Goal: Task Accomplishment & Management: Use online tool/utility

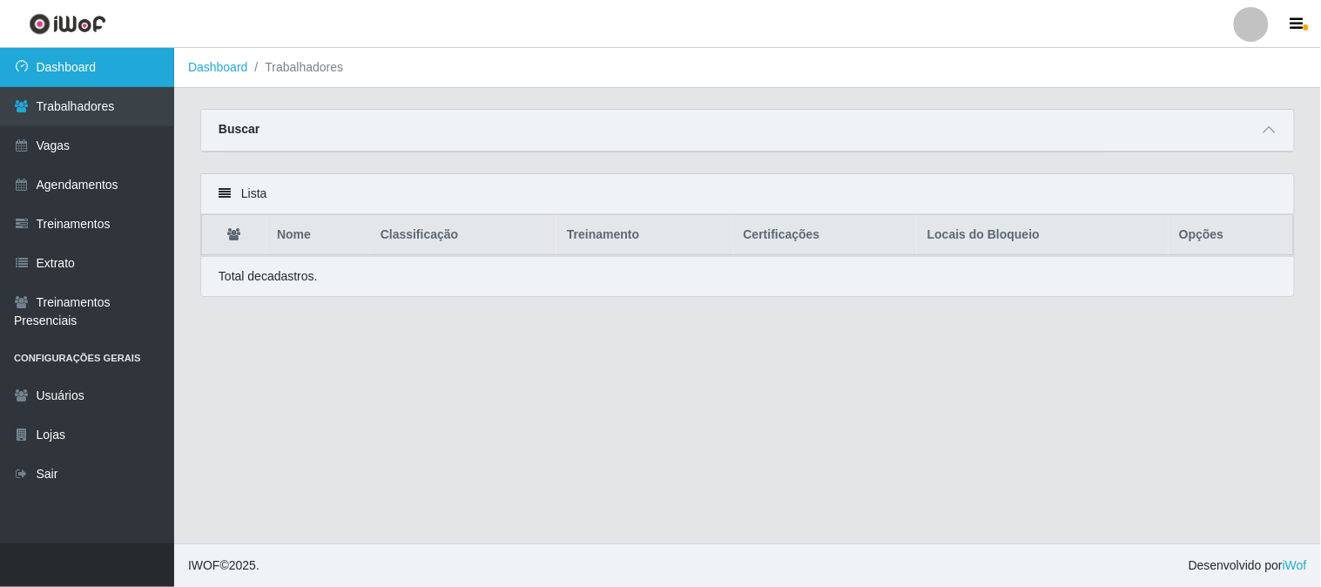
click at [141, 64] on link "Dashboard" at bounding box center [87, 67] width 174 height 39
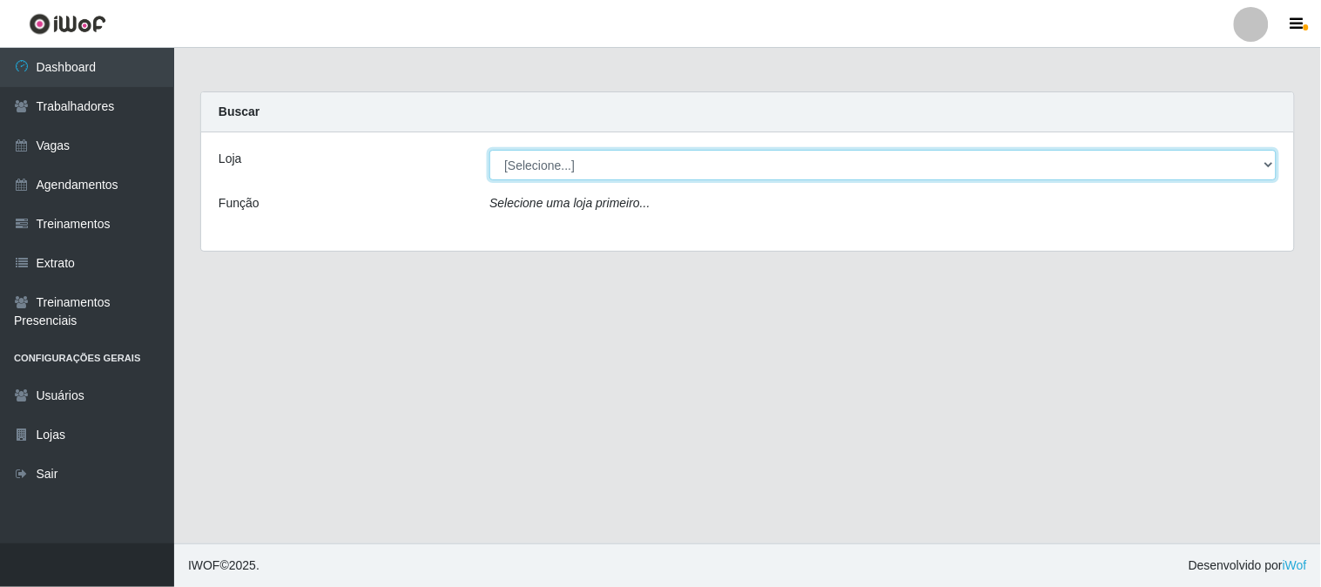
click at [608, 172] on select "[Selecione...] Sapore D'[GEOGRAPHIC_DATA]" at bounding box center [882, 165] width 787 height 30
select select "266"
click at [489, 150] on select "[Selecione...] Sapore D'[GEOGRAPHIC_DATA]" at bounding box center [882, 165] width 787 height 30
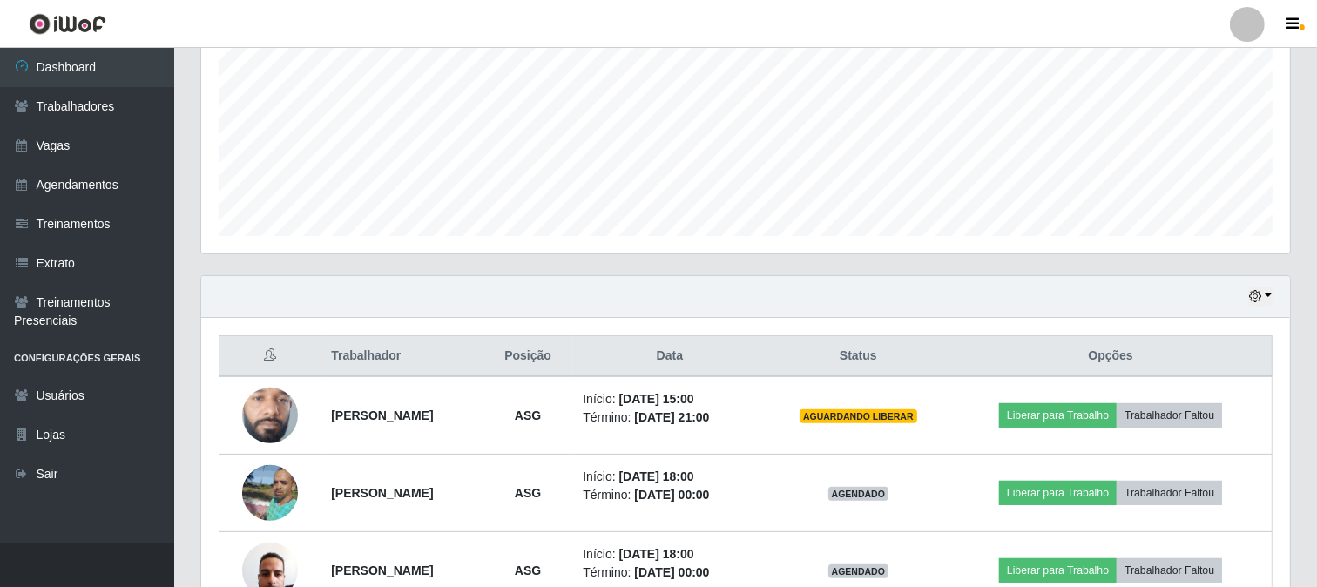
scroll to position [492, 0]
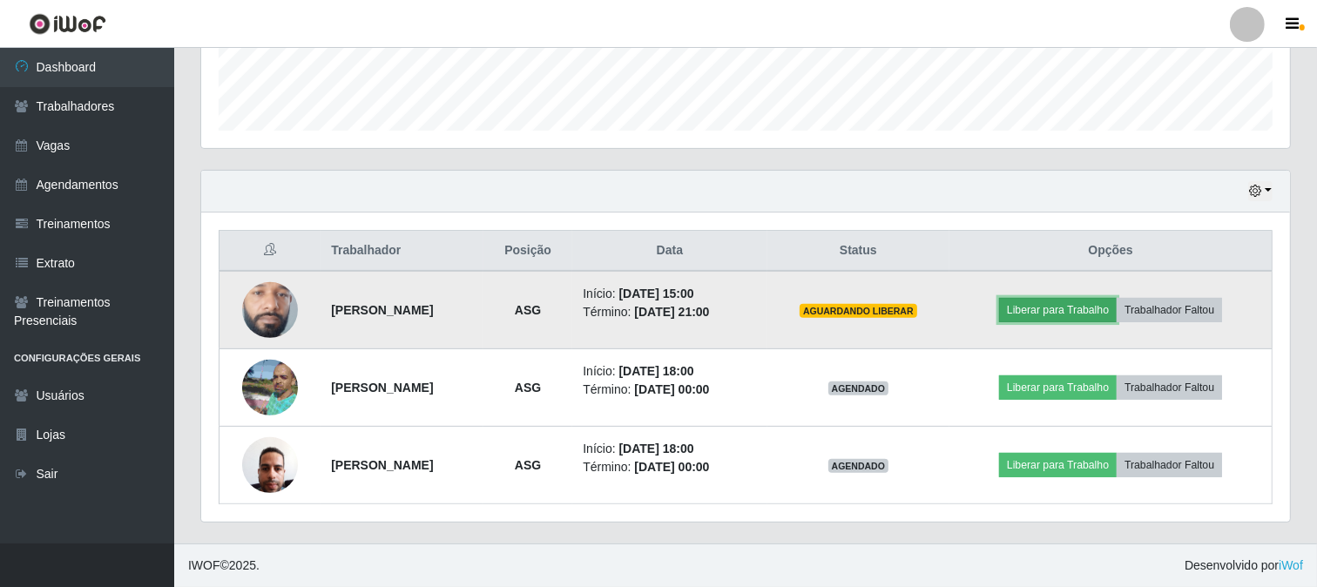
click at [1065, 305] on button "Liberar para Trabalho" at bounding box center [1058, 310] width 118 height 24
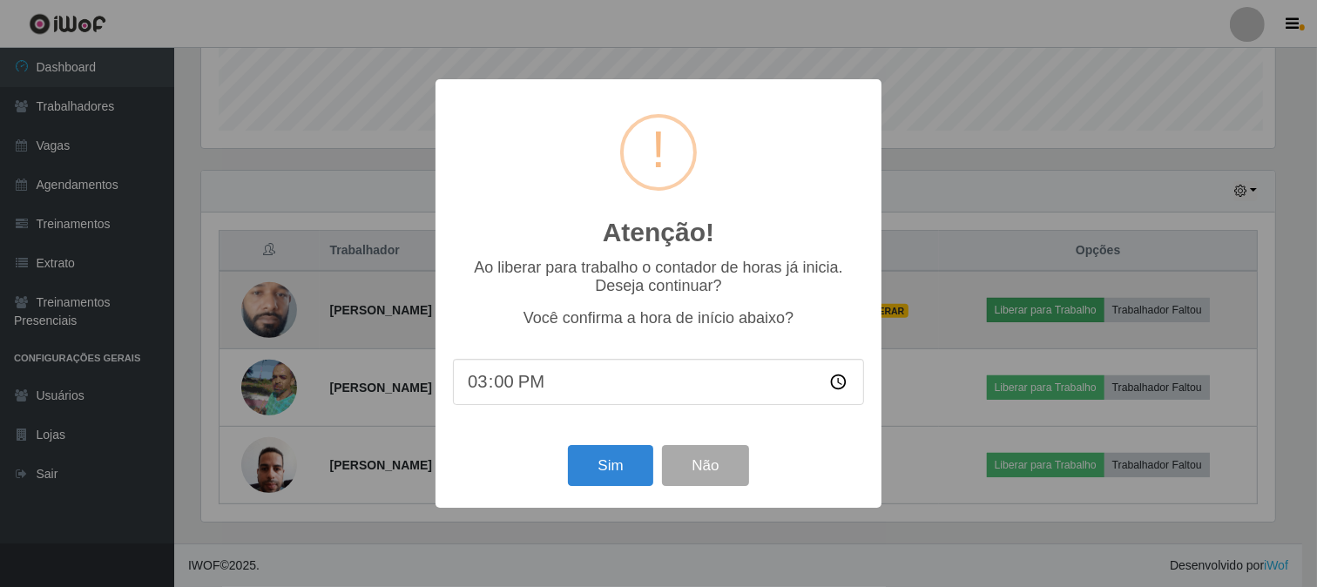
scroll to position [361, 1077]
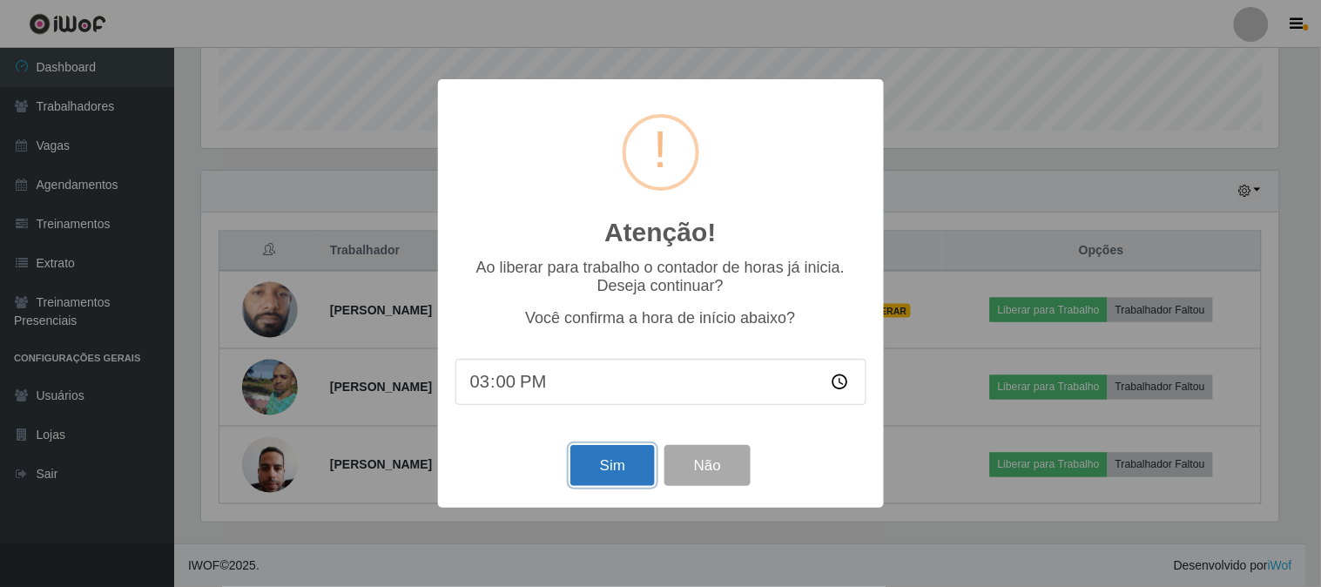
click at [618, 469] on button "Sim" at bounding box center [612, 465] width 84 height 41
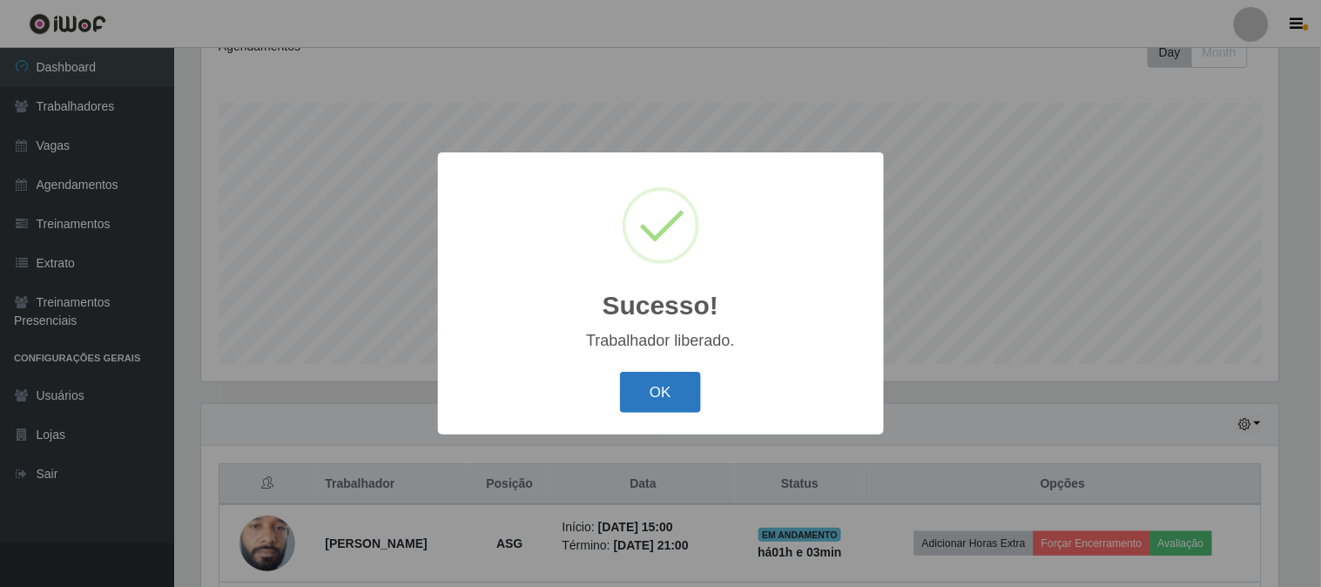
click at [698, 387] on button "OK" at bounding box center [660, 392] width 81 height 41
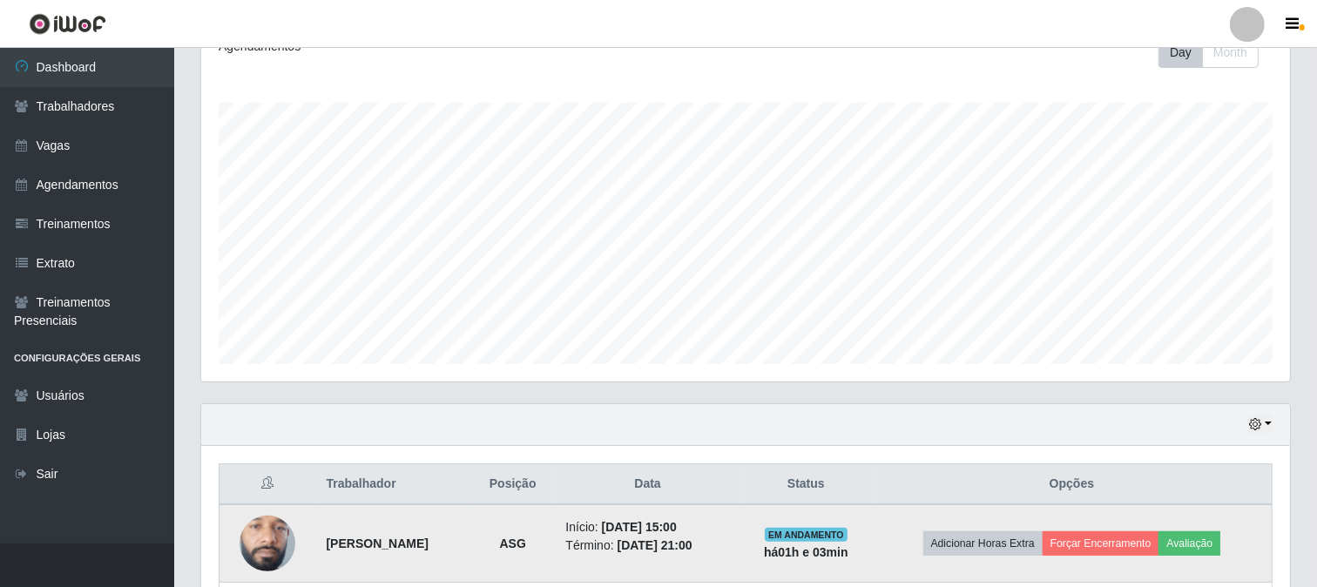
scroll to position [492, 0]
